Goal: Information Seeking & Learning: Find specific fact

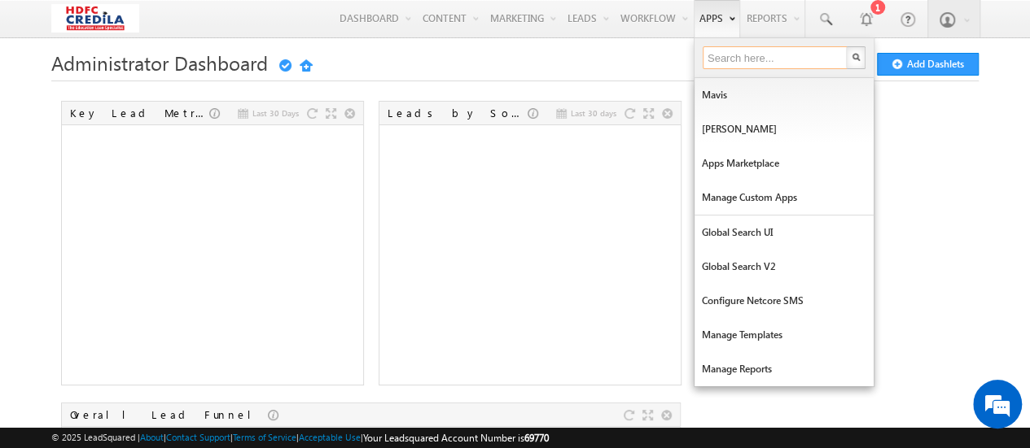
click at [739, 64] on input "text" at bounding box center [775, 57] width 147 height 23
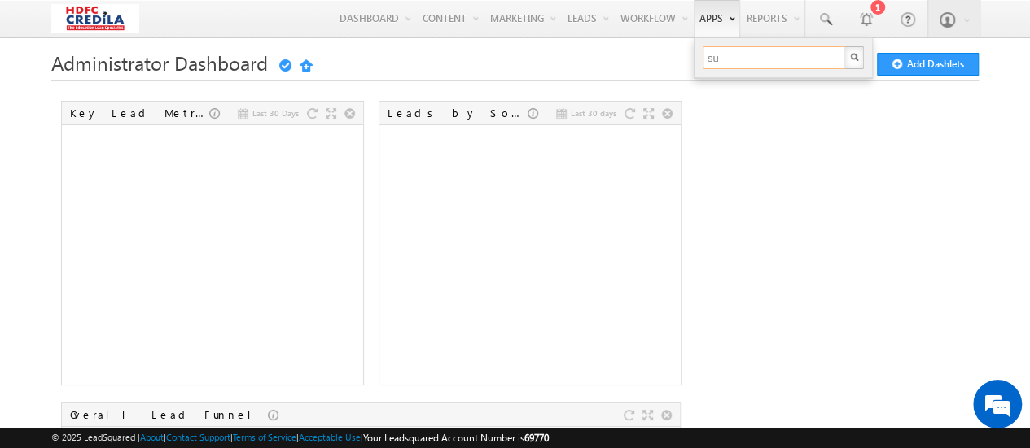
type input "s"
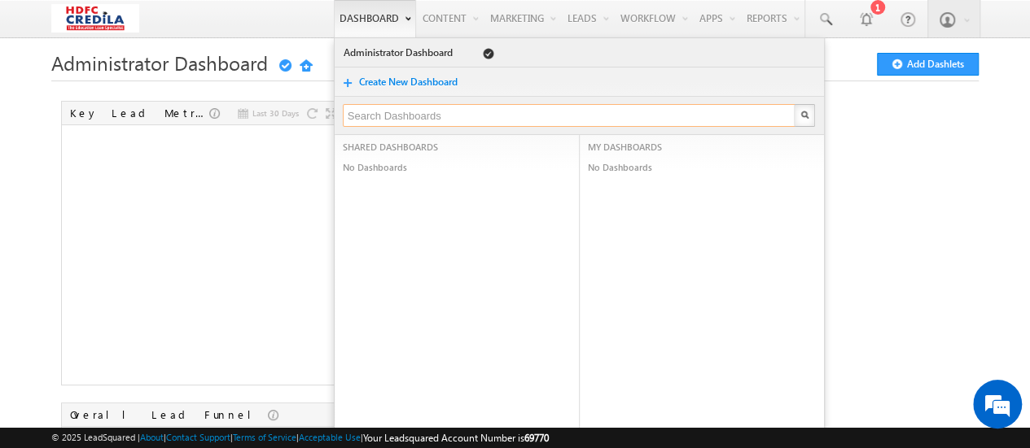
click at [417, 115] on input "text" at bounding box center [569, 115] width 453 height 23
type input "sub stage"
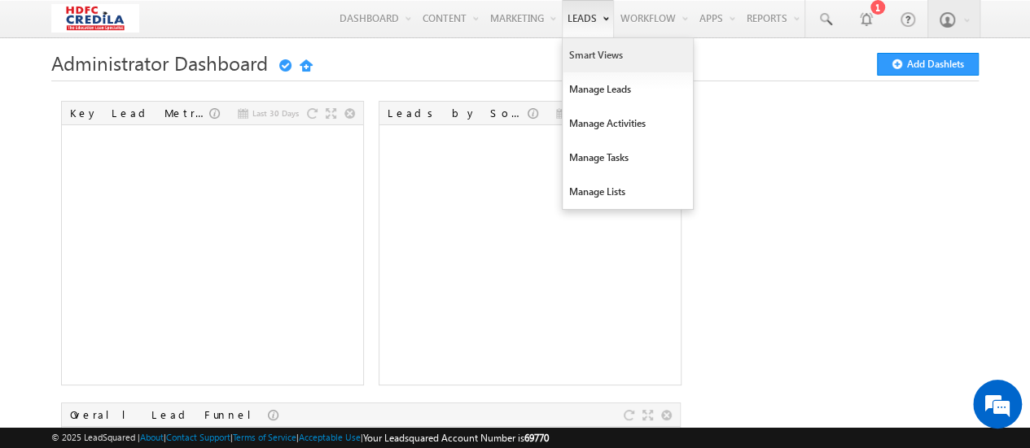
click at [610, 53] on link "Smart Views" at bounding box center [627, 55] width 130 height 34
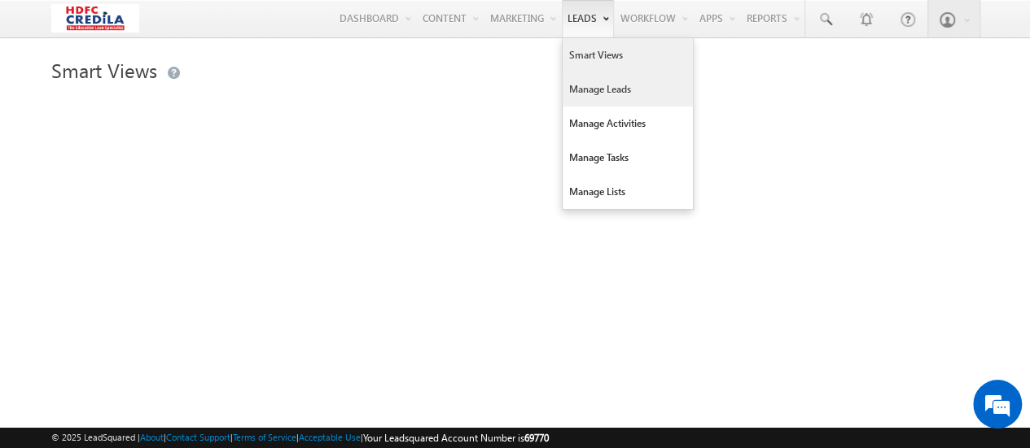
click at [601, 93] on link "Manage Leads" at bounding box center [627, 89] width 130 height 34
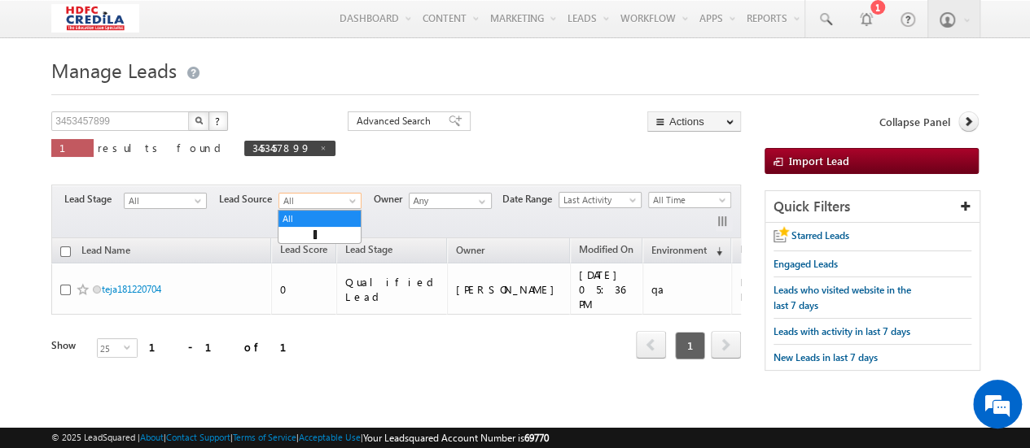
click at [298, 208] on span "All" at bounding box center [317, 201] width 77 height 15
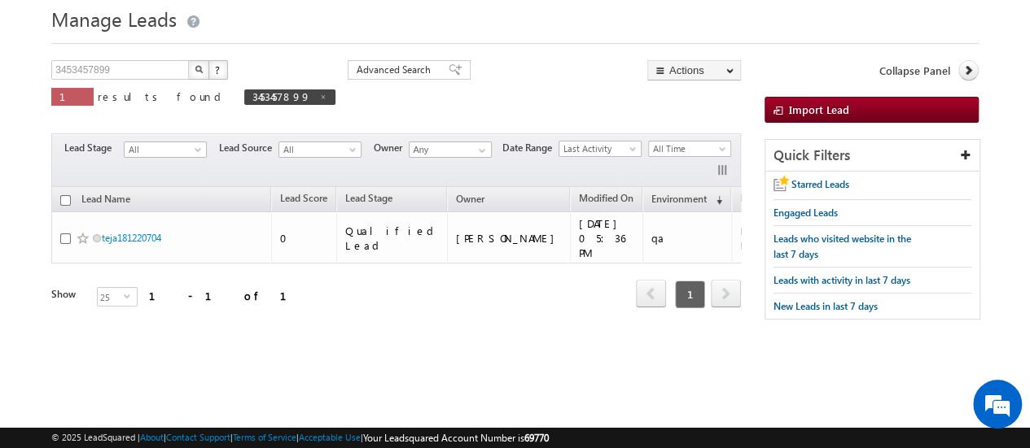
click at [189, 161] on div "Filters Lead Stage All All Lead Source All Customer Signup Digital Direct Sales…" at bounding box center [395, 160] width 689 height 54
click at [191, 154] on span "All" at bounding box center [163, 149] width 77 height 15
click at [263, 87] on div "3453457899 X ? 1 results found 3453457899 Advanced Search Advanced Search Advan…" at bounding box center [395, 94] width 689 height 69
click at [319, 92] on link at bounding box center [323, 97] width 8 height 14
type input "Search Leads"
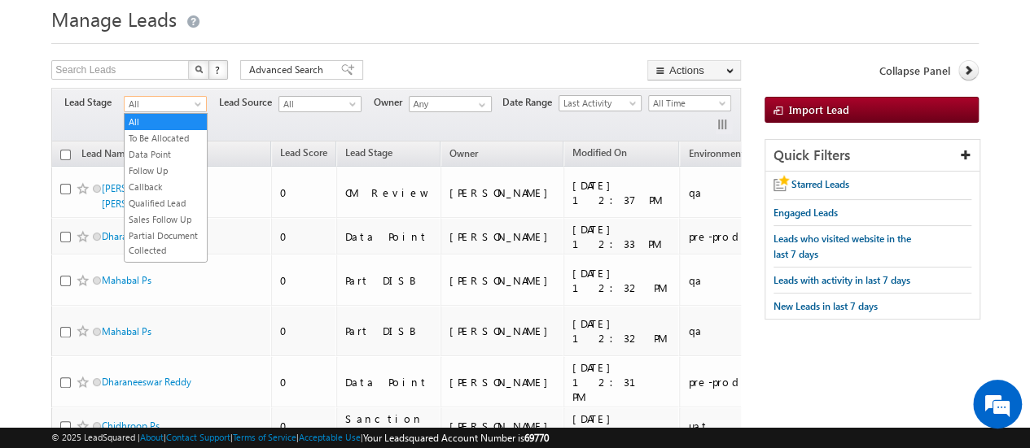
click at [194, 107] on span at bounding box center [199, 107] width 13 height 13
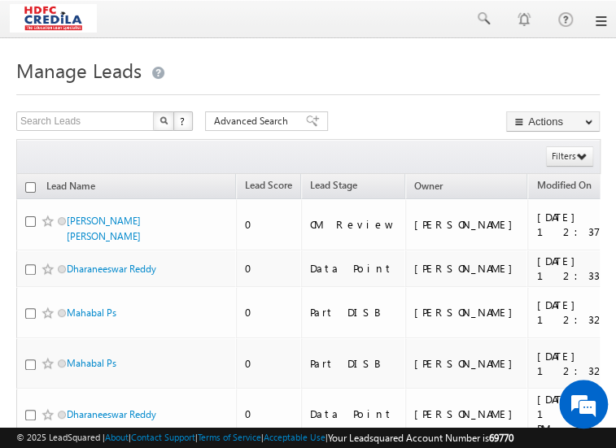
drag, startPoint x: -238, startPoint y: 128, endPoint x: -358, endPoint y: 64, distance: 136.2
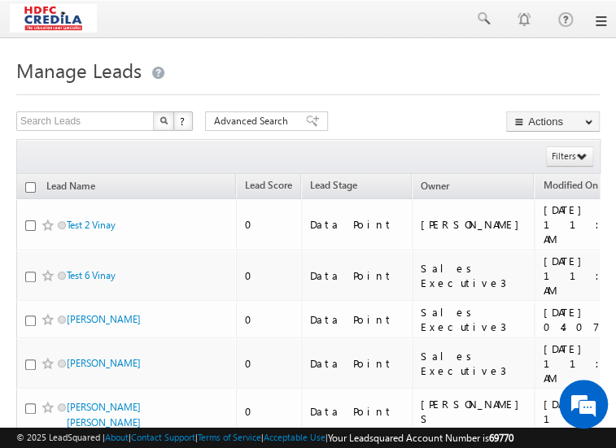
click at [0, 0] on span "Last Activity" at bounding box center [0, 0] width 0 height 0
click at [0, 0] on span at bounding box center [0, 0] width 0 height 0
click at [0, 0] on span "All" at bounding box center [0, 0] width 0 height 0
click at [231, 76] on h1 "Manage Leads" at bounding box center [308, 69] width 584 height 32
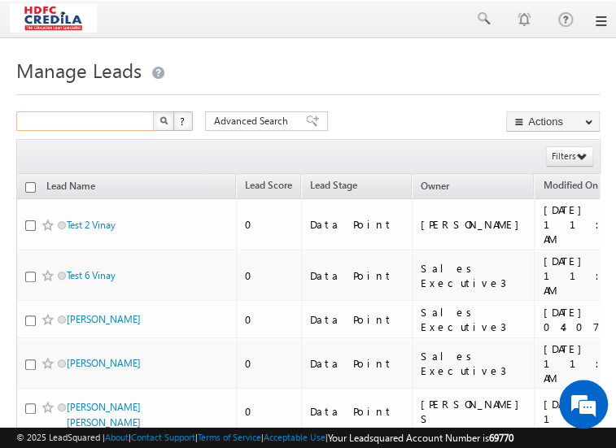
click at [121, 125] on input "text" at bounding box center [85, 122] width 139 height 20
paste input "Follow Up"
type input "F"
type input "Search Leads"
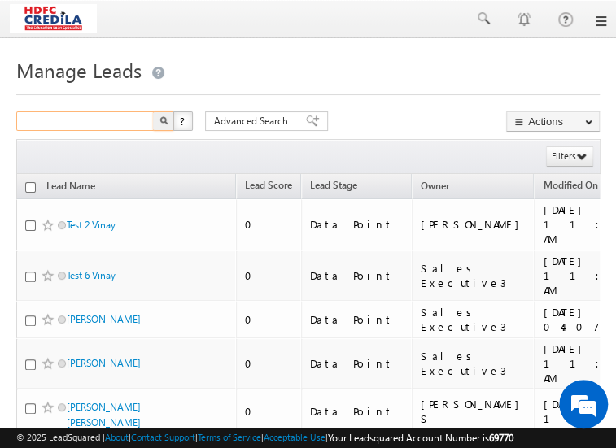
paste input "L250721000007"
click at [156, 125] on button "button" at bounding box center [163, 122] width 21 height 20
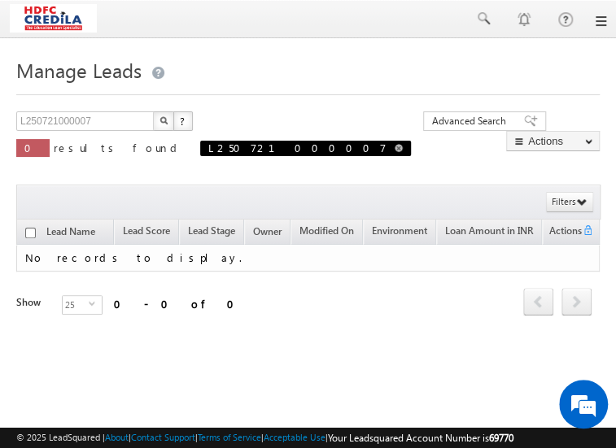
click at [395, 155] on link at bounding box center [399, 148] width 8 height 14
type input "Search Leads"
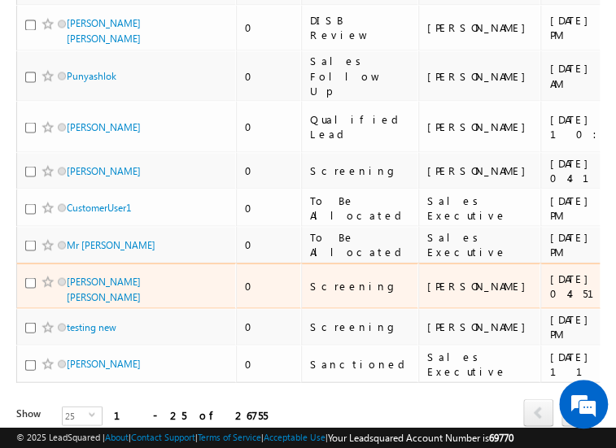
scroll to position [877, 0]
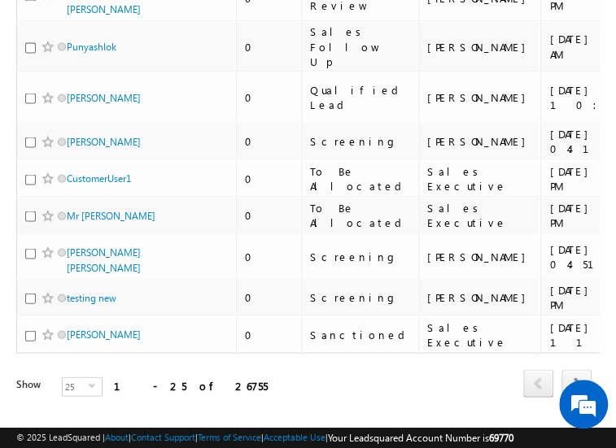
click at [0, 0] on link "10" at bounding box center [0, 0] width 0 height 0
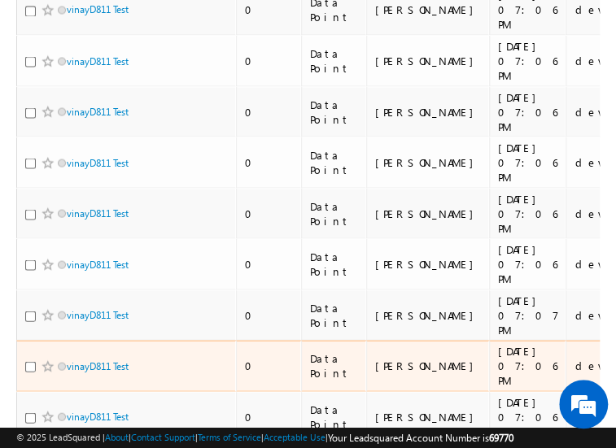
scroll to position [846, 0]
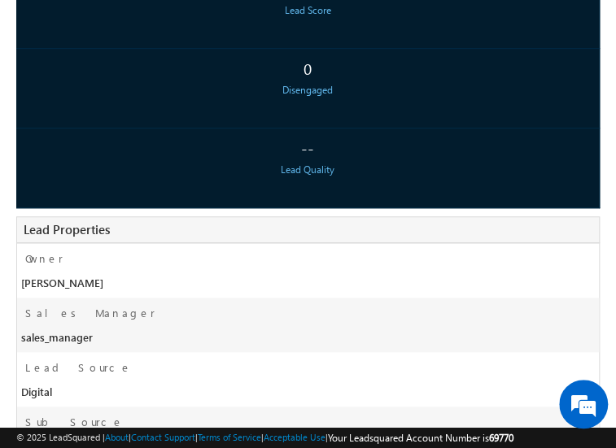
scroll to position [321, 0]
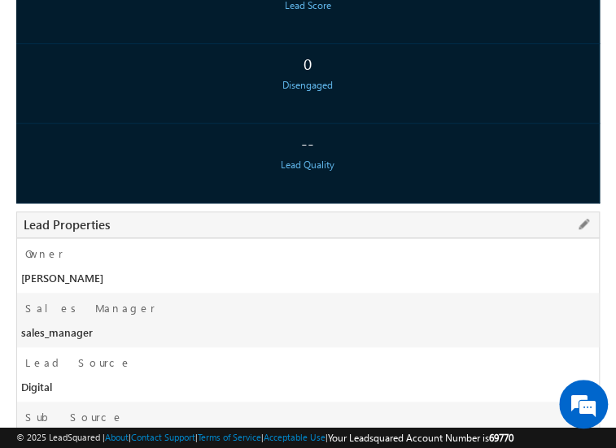
copy div "L250710001393"
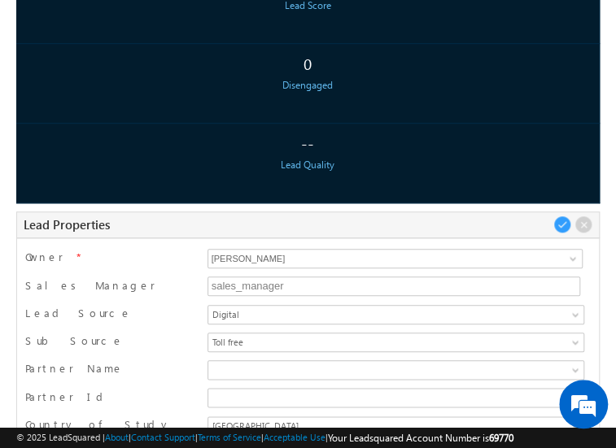
click at [208, 444] on input "L250710001393" at bounding box center [395, 454] width 374 height 20
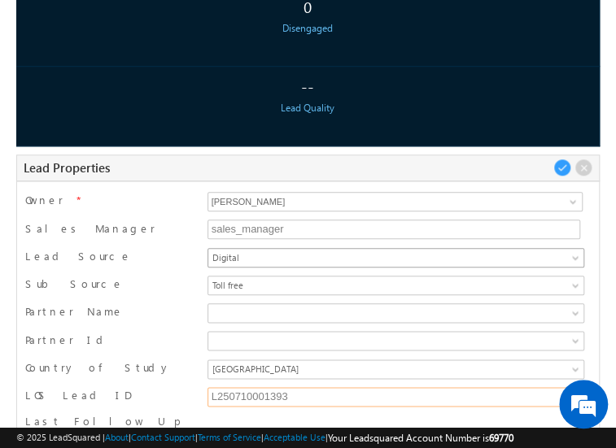
scroll to position [379, 0]
